Goal: Task Accomplishment & Management: Manage account settings

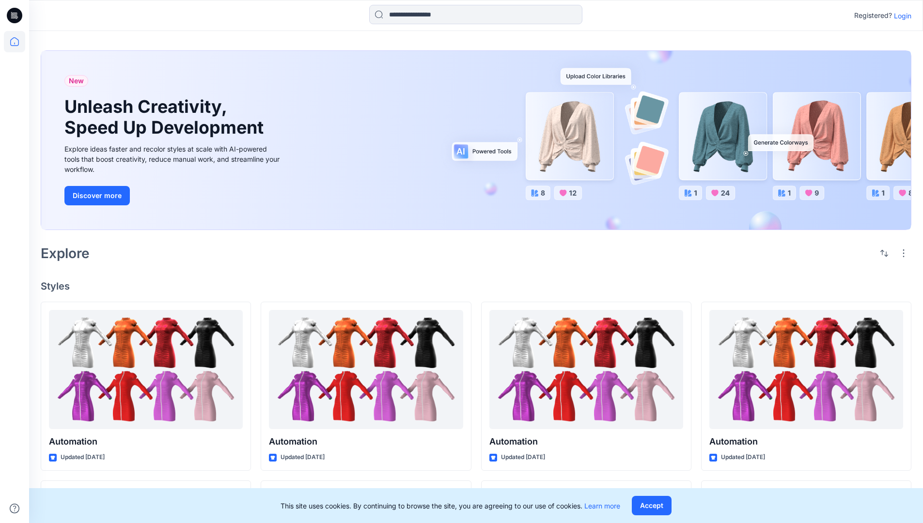
click at [901, 16] on p "Login" at bounding box center [902, 16] width 17 height 10
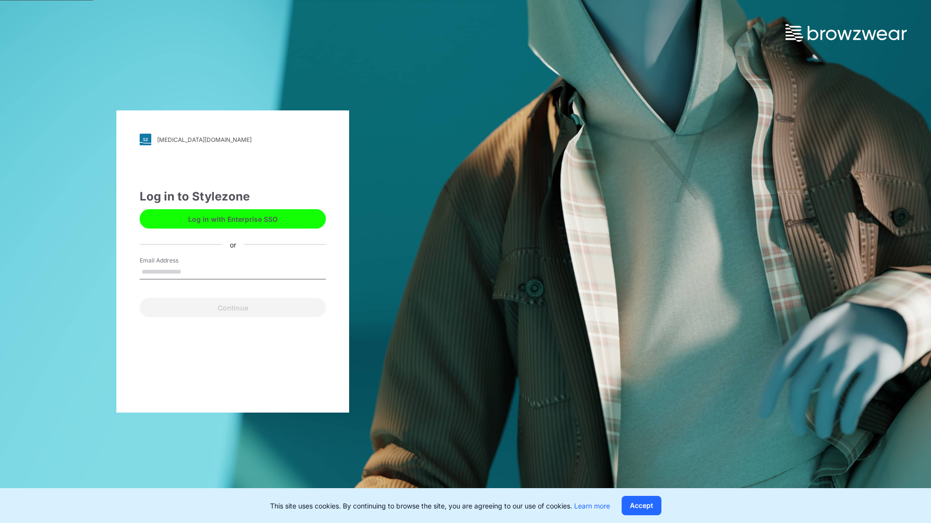
click at [191, 271] on input "Email Address" at bounding box center [233, 272] width 186 height 15
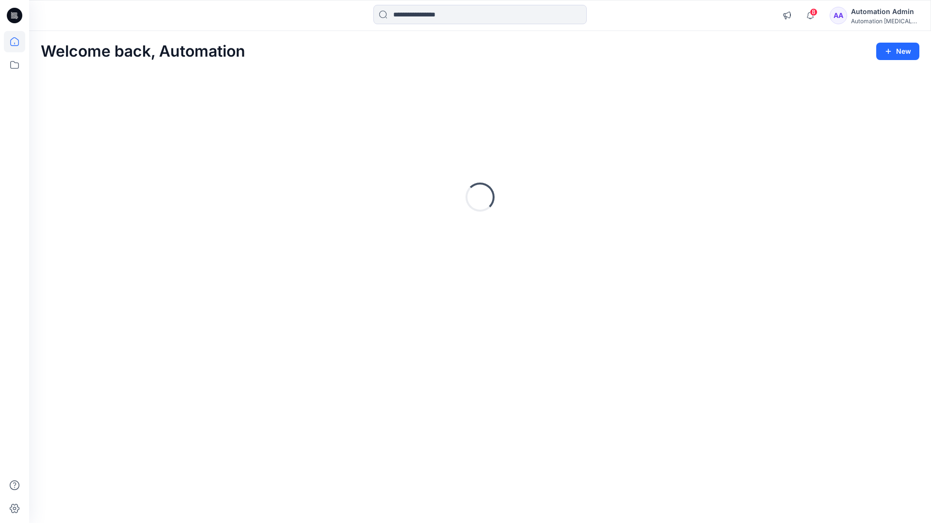
click at [18, 42] on icon at bounding box center [14, 41] width 9 height 9
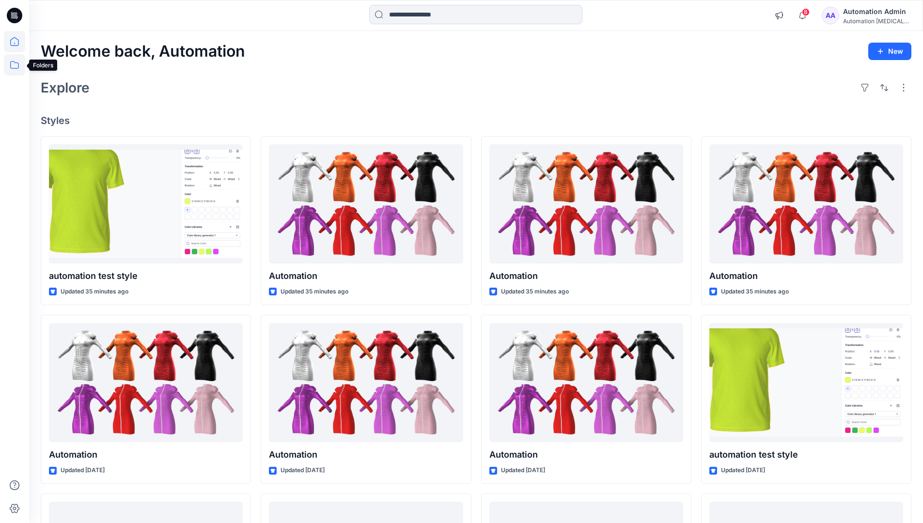
click at [16, 65] on icon at bounding box center [14, 64] width 21 height 21
